Goal: Task Accomplishment & Management: Use online tool/utility

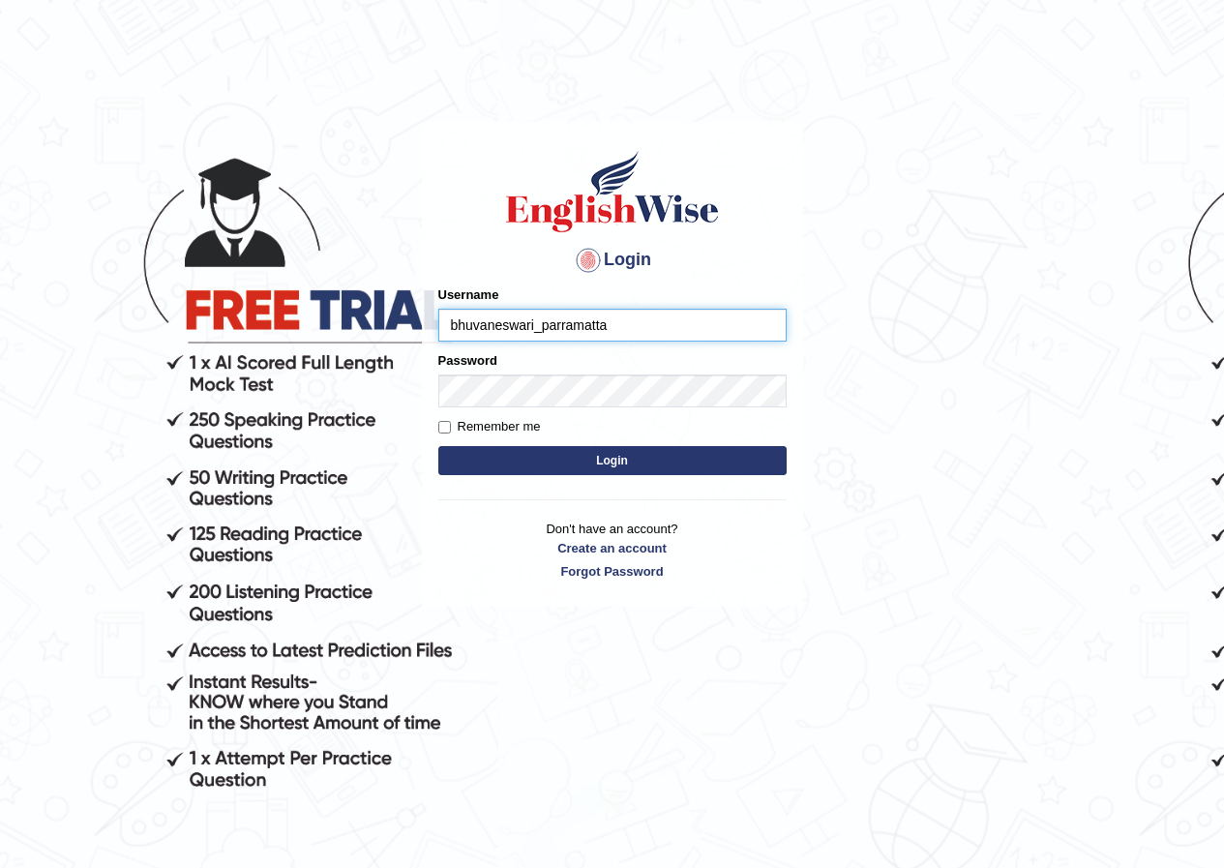
type input "bhuvaneswari_parramatta"
click at [5, 470] on body "Login Please fix the following errors: Username Password Remember me Login Don'…" at bounding box center [612, 495] width 1224 height 868
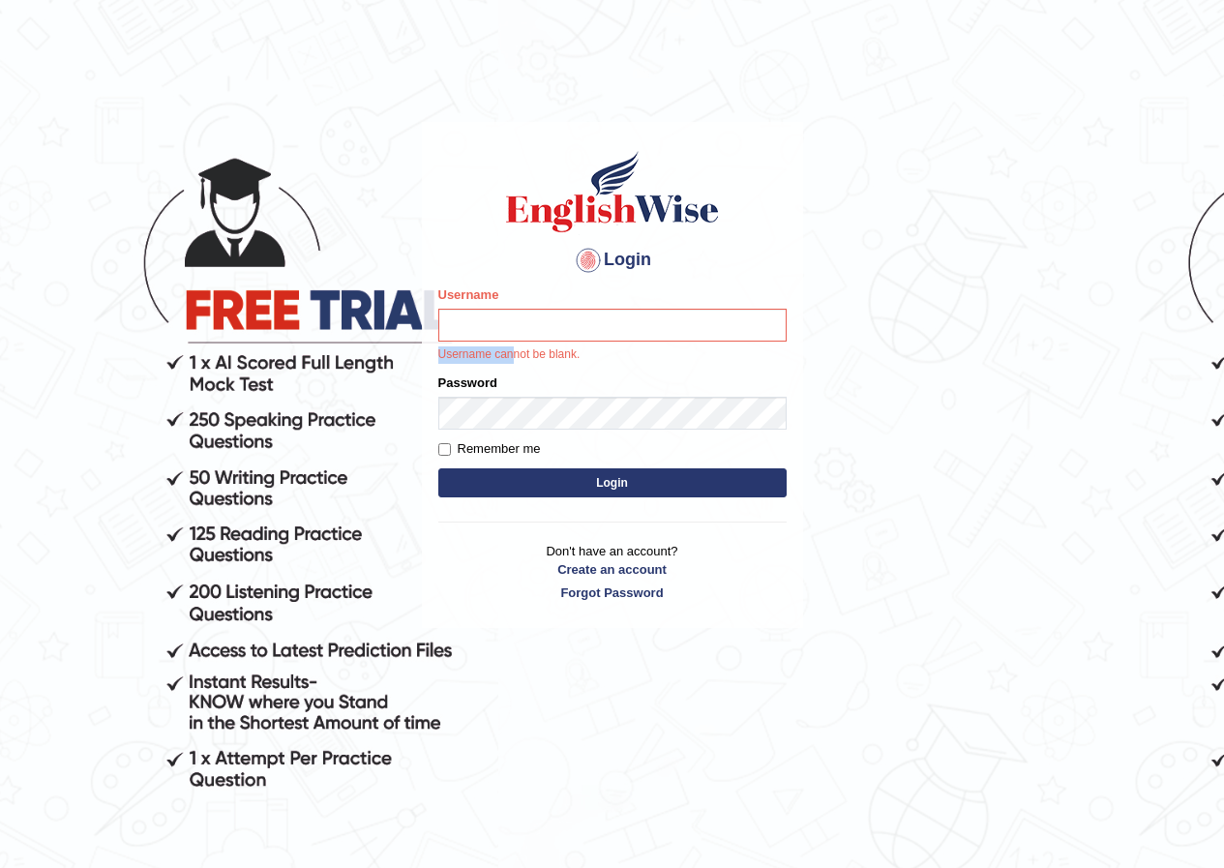
drag, startPoint x: 517, startPoint y: 340, endPoint x: 541, endPoint y: 330, distance: 26.0
click at [534, 332] on div "Username Username cannot be blank." at bounding box center [612, 324] width 348 height 78
click at [563, 319] on input "Username" at bounding box center [612, 325] width 348 height 33
click at [565, 333] on input "Username" at bounding box center [612, 325] width 348 height 33
type input "bhuvaneswari_parramatta"
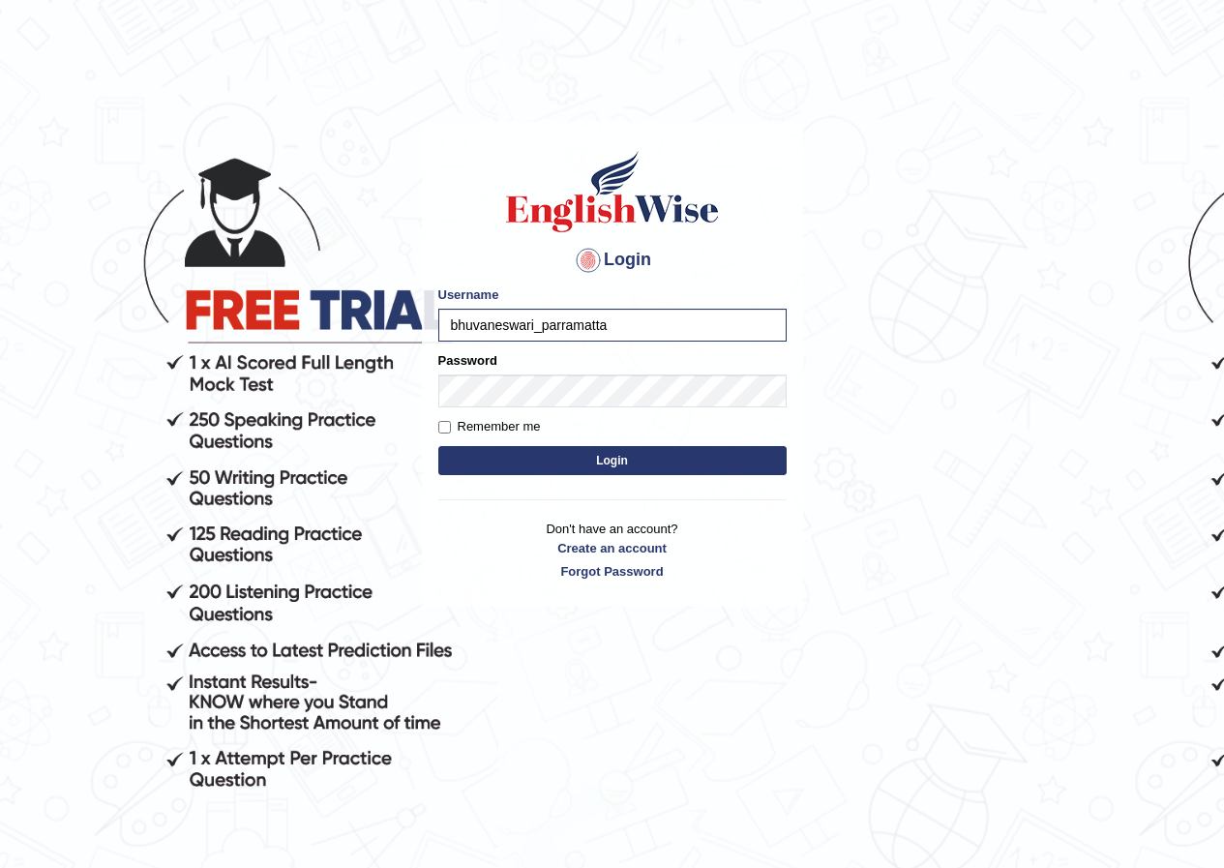
click at [588, 452] on button "Login" at bounding box center [612, 460] width 348 height 29
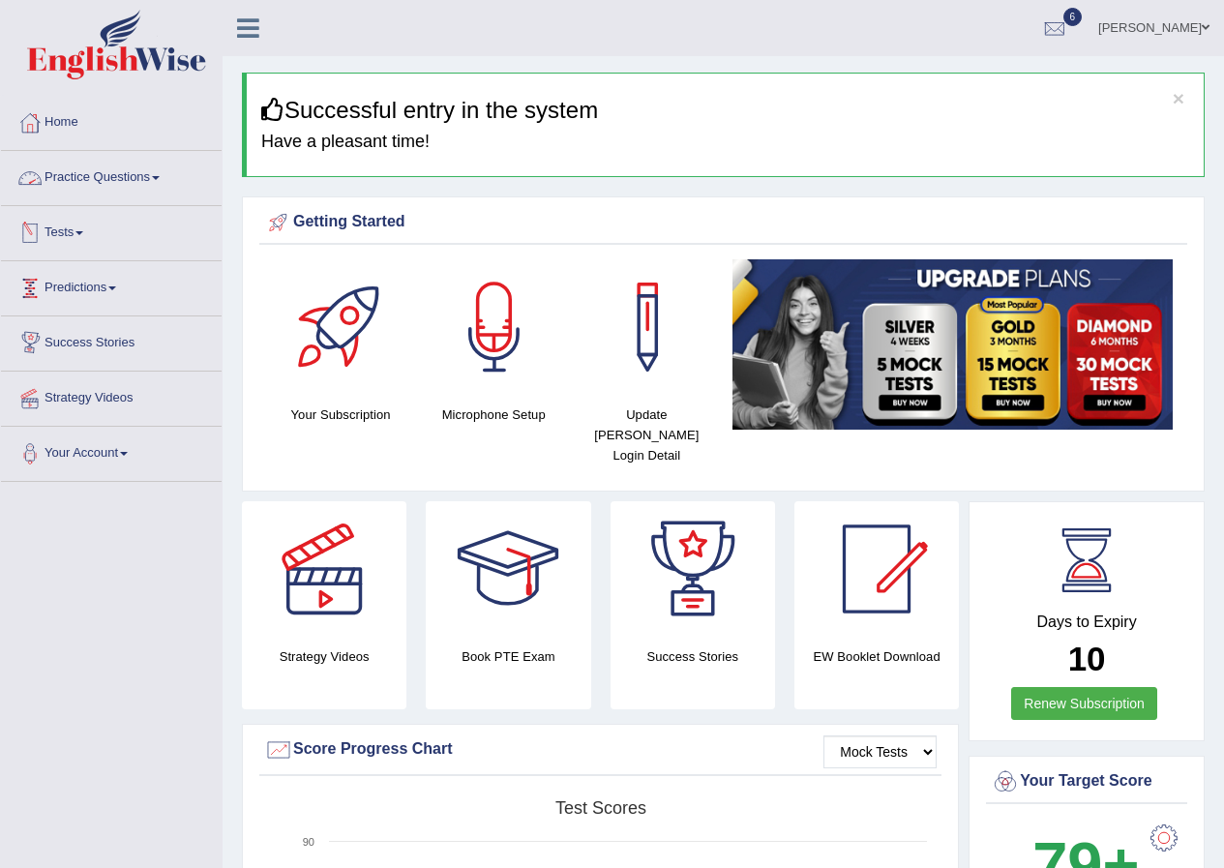
click at [165, 182] on link "Practice Questions" at bounding box center [111, 175] width 221 height 48
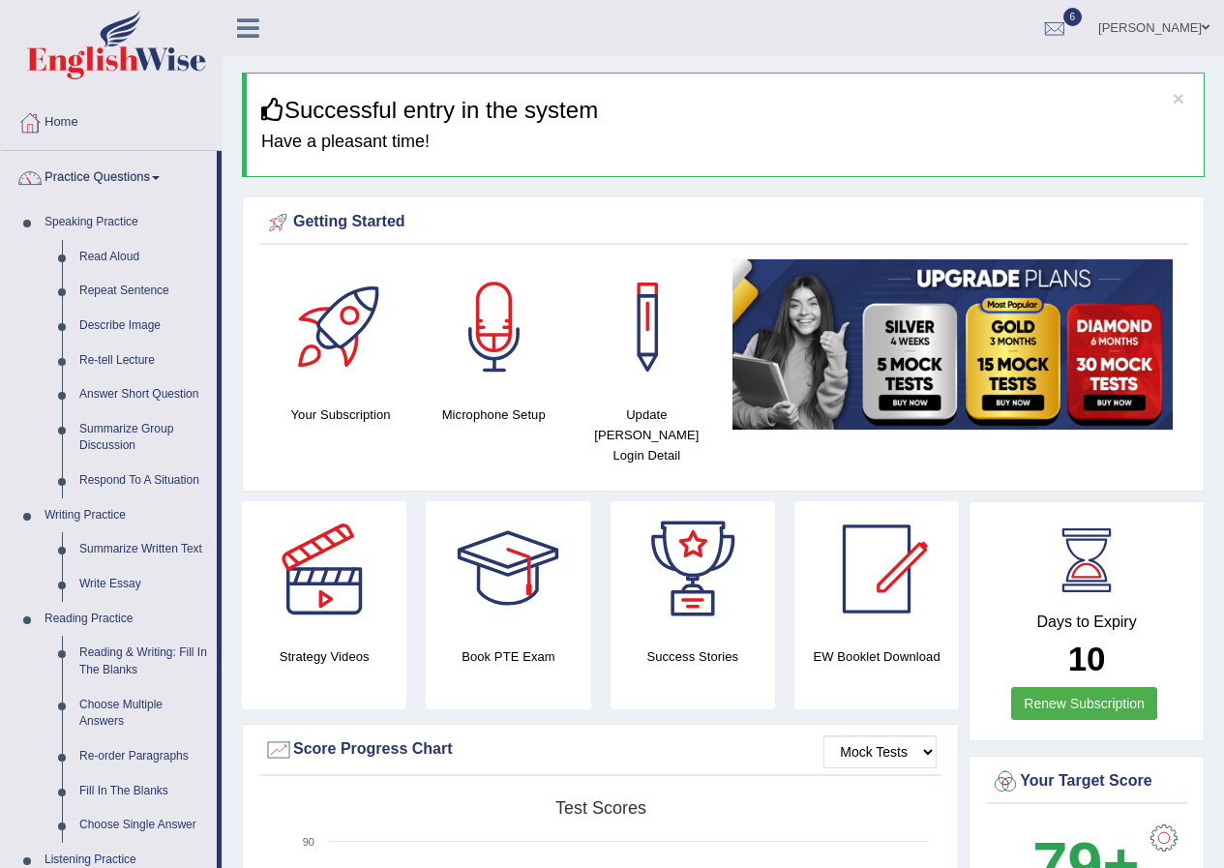
click at [58, 128] on link "Home" at bounding box center [111, 120] width 221 height 48
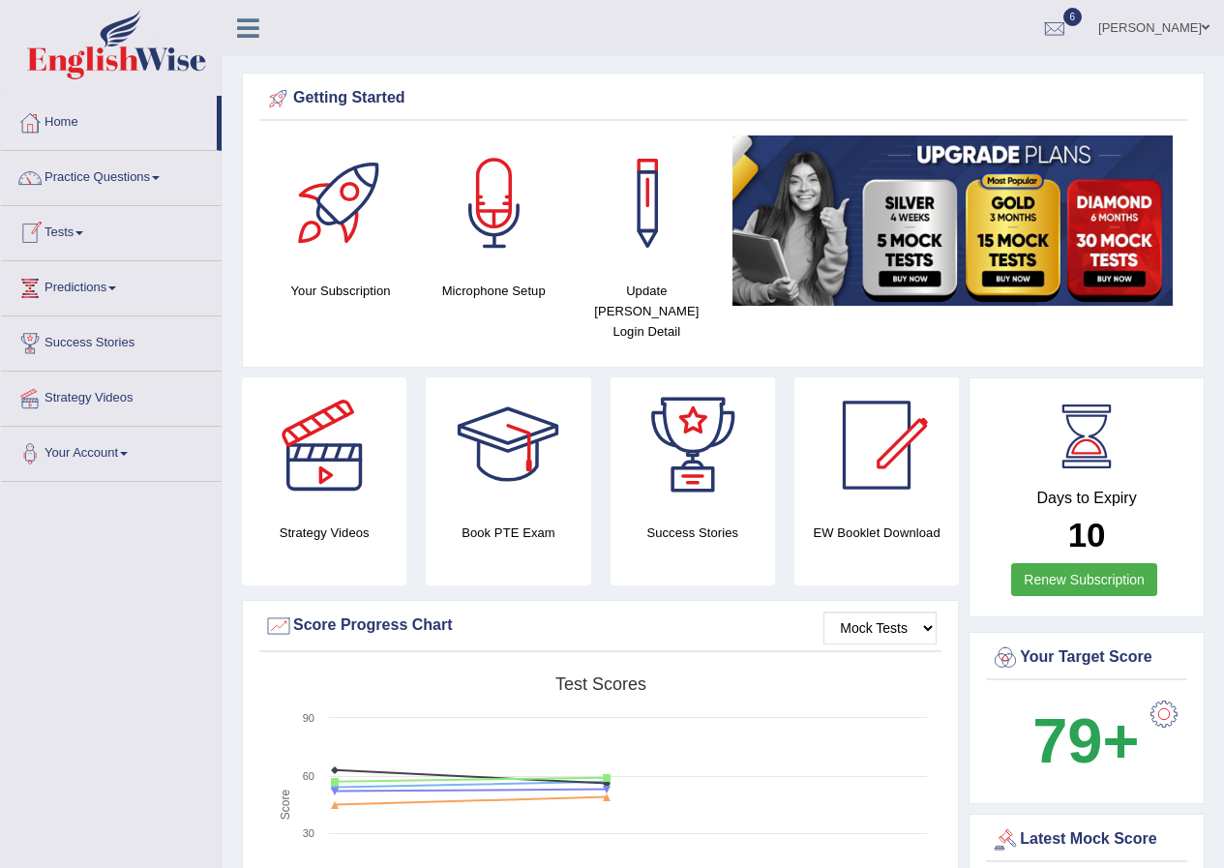
click at [83, 236] on link "Tests" at bounding box center [111, 230] width 221 height 48
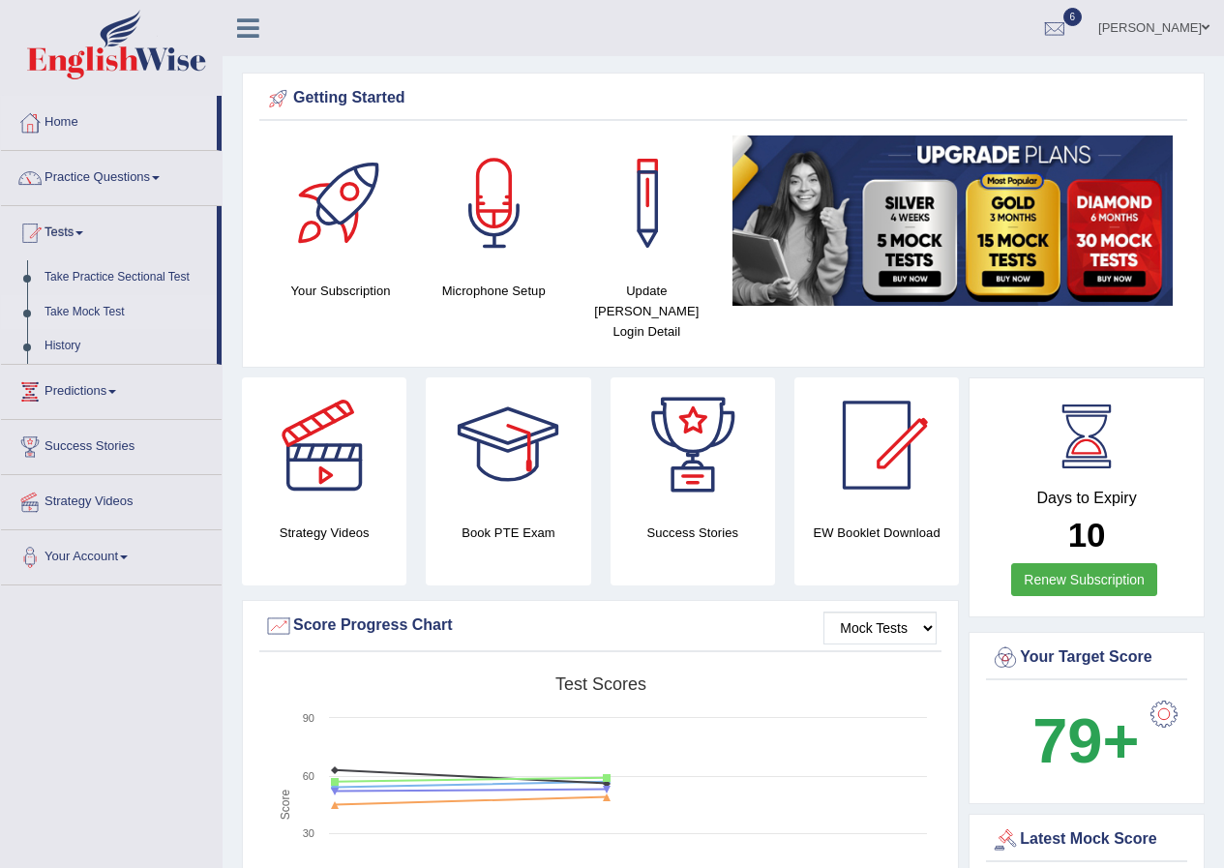
click at [89, 306] on link "Take Mock Test" at bounding box center [126, 312] width 181 height 35
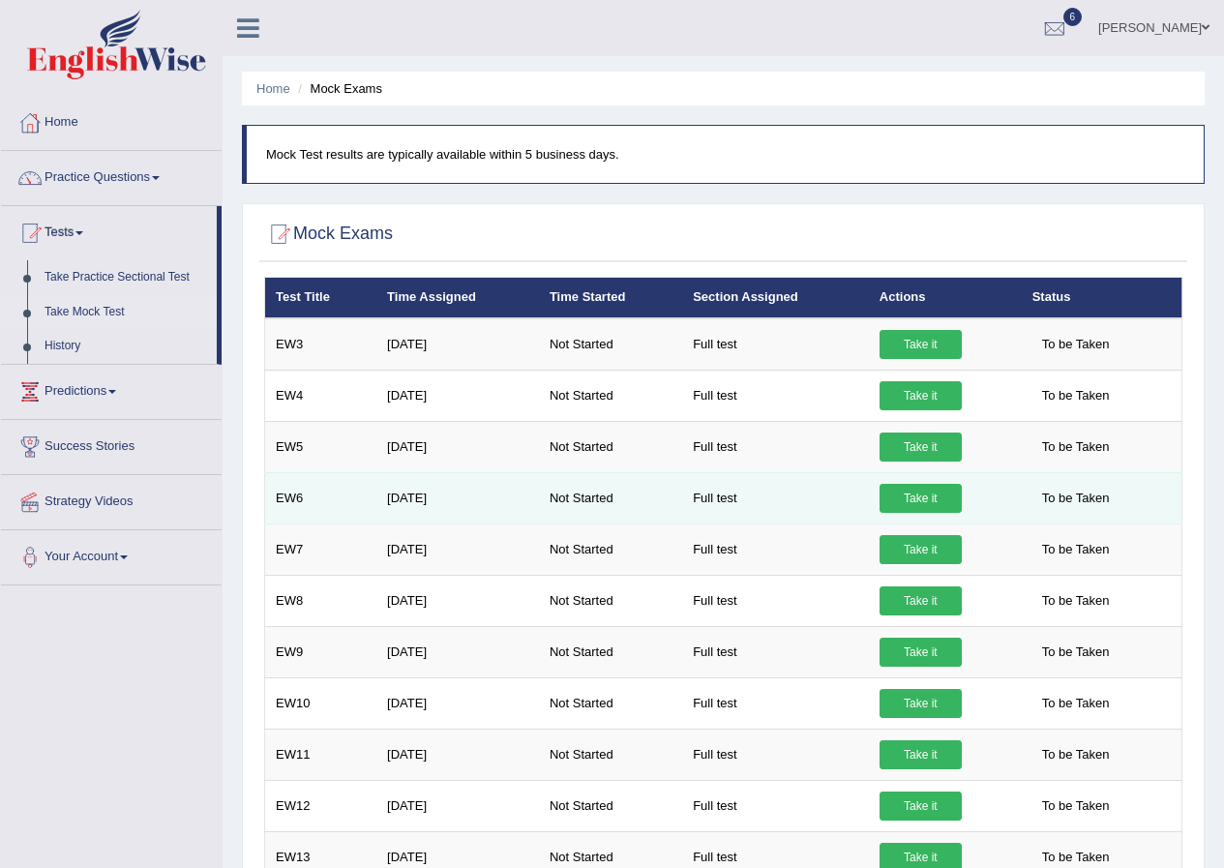
click at [929, 491] on link "Take it" at bounding box center [920, 498] width 82 height 29
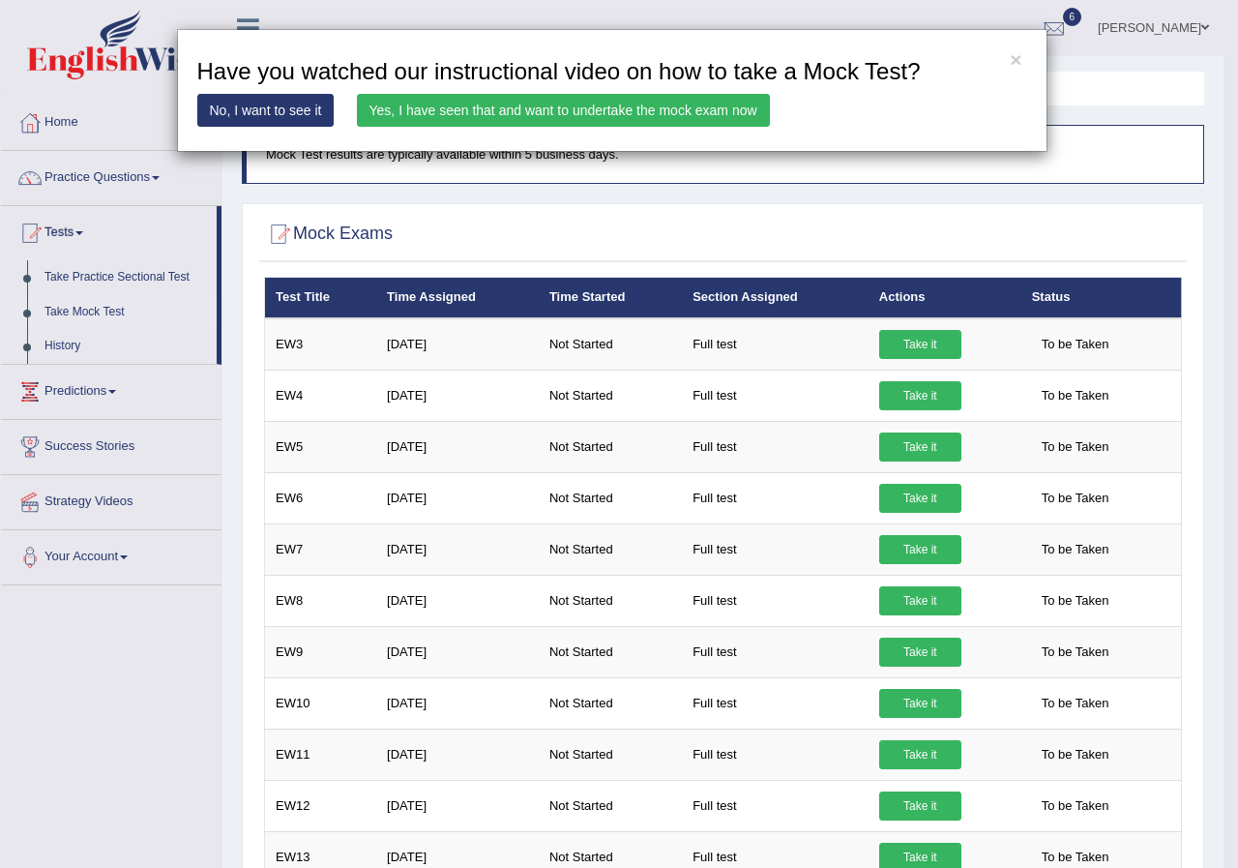
click at [632, 110] on link "Yes, I have seen that and want to undertake the mock exam now" at bounding box center [563, 110] width 413 height 33
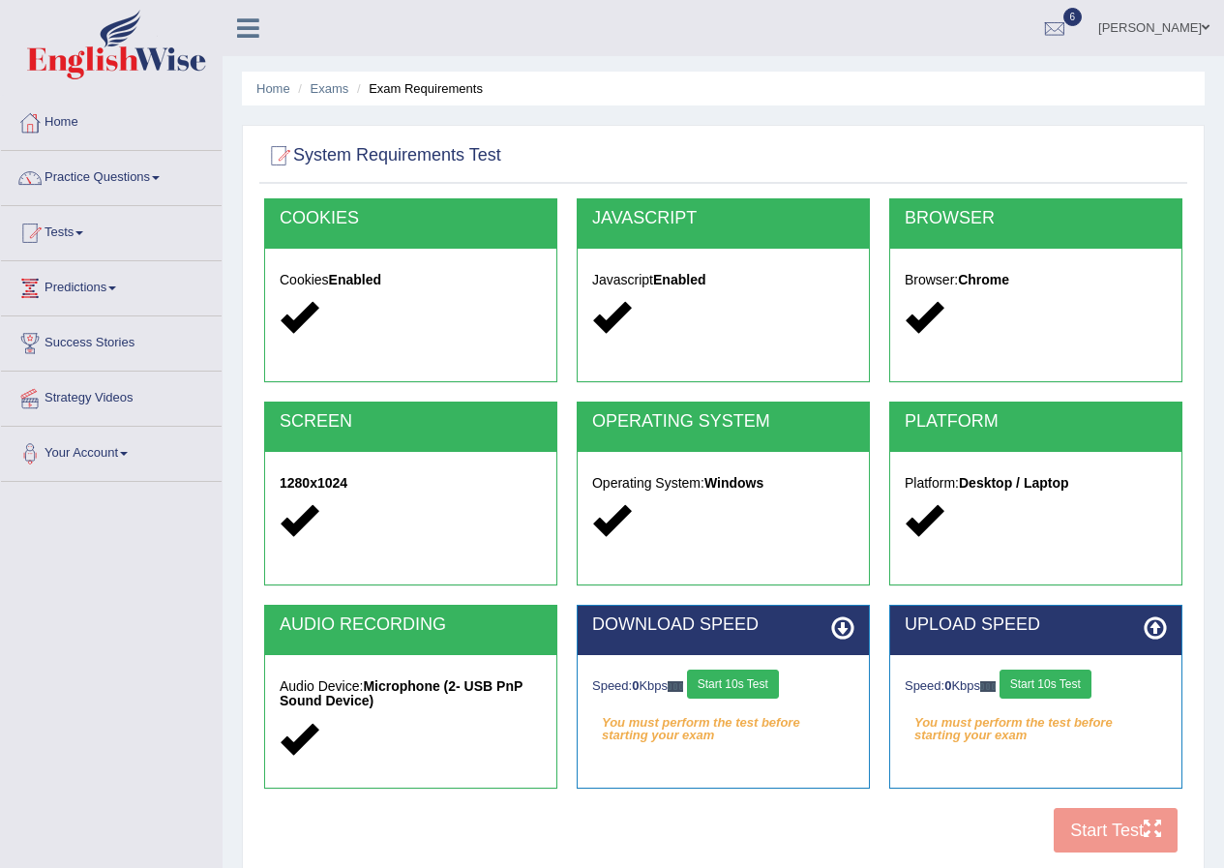
click at [735, 688] on button "Start 10s Test" at bounding box center [733, 683] width 92 height 29
click at [1032, 682] on button "Start 10s Test" at bounding box center [1045, 683] width 92 height 29
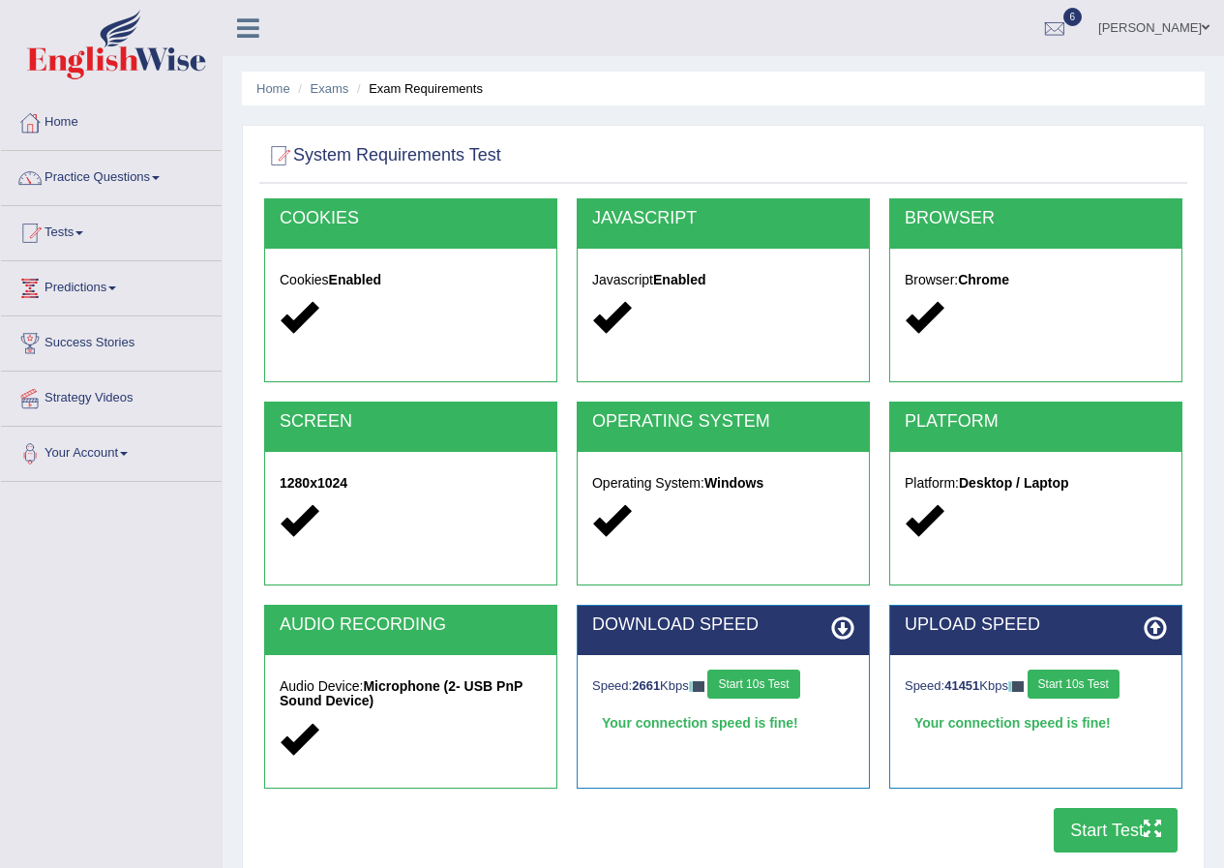
click at [1083, 828] on button "Start Test" at bounding box center [1115, 830] width 124 height 44
